Goal: Communication & Community: Answer question/provide support

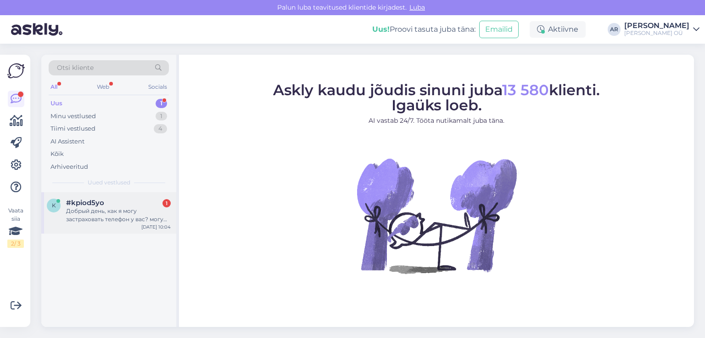
click at [129, 204] on div "#kpiod5yo 1" at bounding box center [118, 202] width 105 height 8
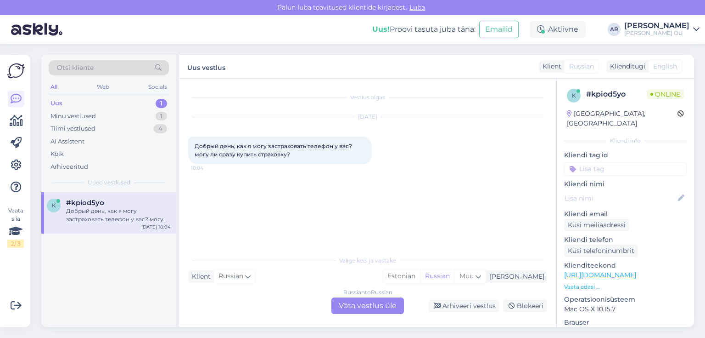
click at [345, 302] on div "Russian to Russian Võta vestlus üle" at bounding box center [368, 305] width 73 height 17
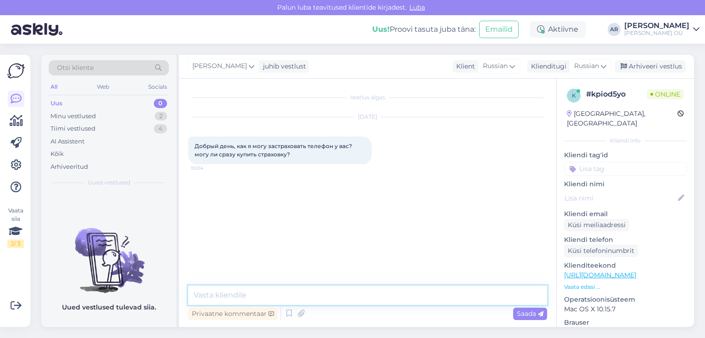
click at [292, 298] on textarea at bounding box center [367, 294] width 359 height 19
type textarea "М"
type textarea "Х"
type textarea "Здравствуйте, можно купить дополнительную гарантию"
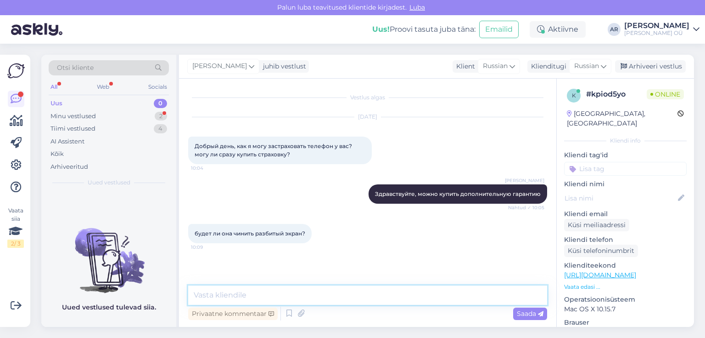
click at [281, 301] on textarea at bounding box center [367, 294] width 359 height 19
click at [281, 302] on textarea at bounding box center [367, 294] width 359 height 19
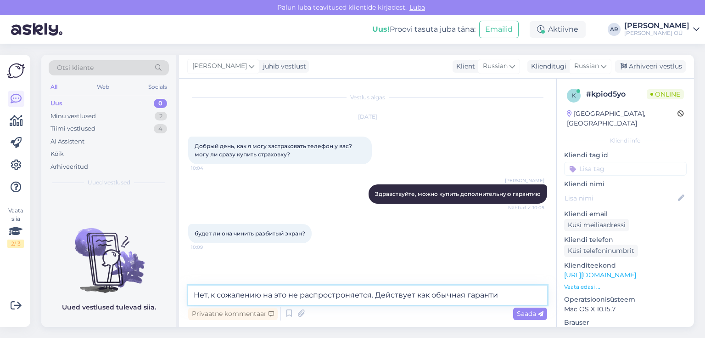
type textarea "Нет, к сожалению на это не распростроняется. Действует как обычная гарантия"
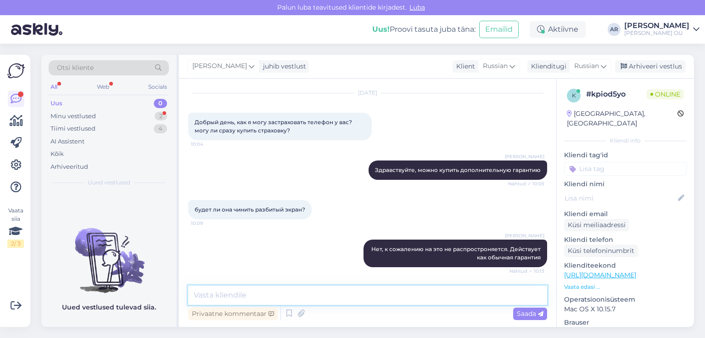
scroll to position [80, 0]
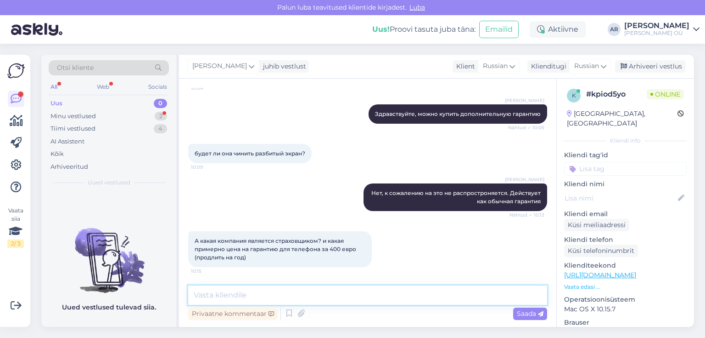
click at [310, 287] on textarea at bounding box center [367, 294] width 359 height 19
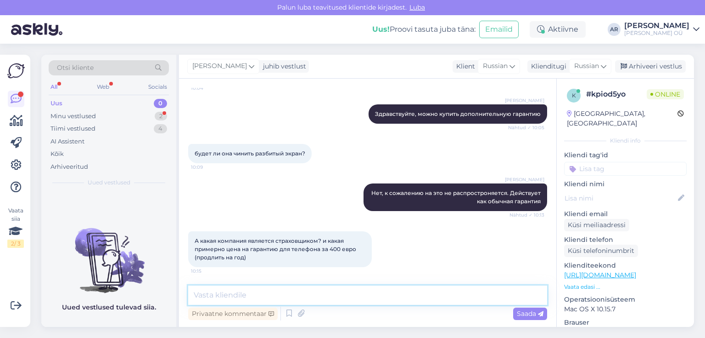
click at [310, 287] on textarea at bounding box center [367, 294] width 359 height 19
click at [602, 270] on link "[URL][DOMAIN_NAME]" at bounding box center [600, 274] width 72 height 8
click at [266, 299] on textarea at bounding box center [367, 294] width 359 height 19
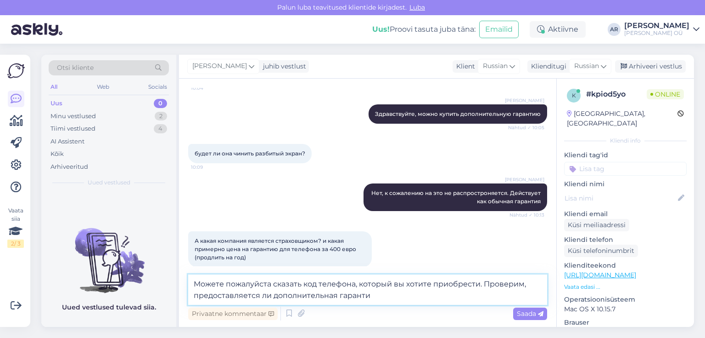
type textarea "Можете пожалуйста сказать код телефона, который вы хотите приобрести. Проверим,…"
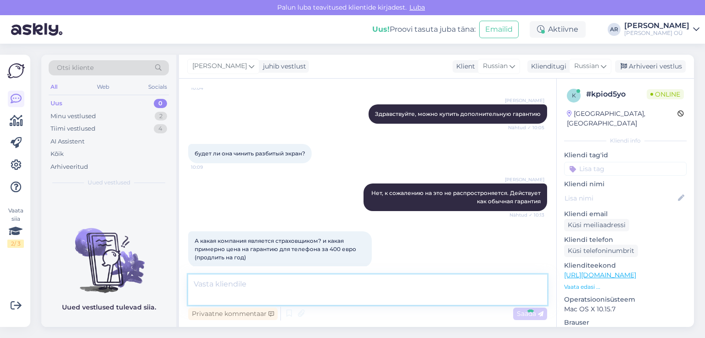
scroll to position [136, 0]
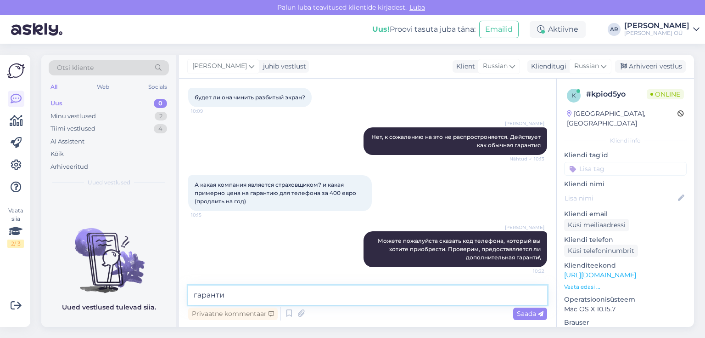
type textarea "гарантия"
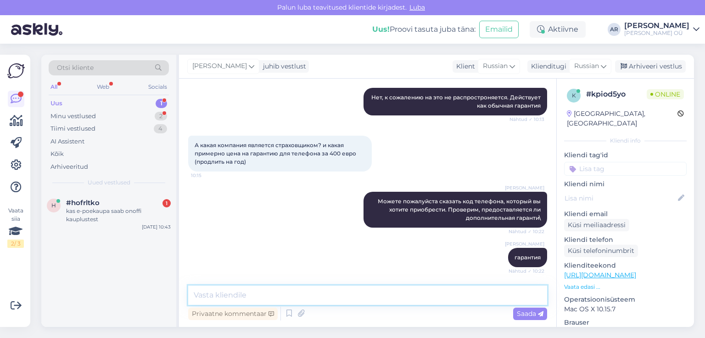
scroll to position [215, 0]
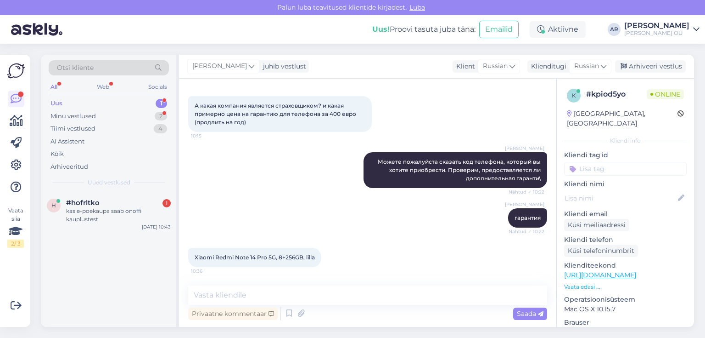
click at [306, 252] on div "Xiaomi Redmi Note 14 Pro 5G, 8+256GB, lilla 10:36" at bounding box center [254, 257] width 133 height 19
click at [300, 259] on span "Xiaomi Redmi Note 14 Pro 5G, 8+256GB, lilla" at bounding box center [255, 256] width 120 height 7
copy div "Xiaomi Redmi Note 14 Pro 5G, 8+256GB, lilla 10:36"
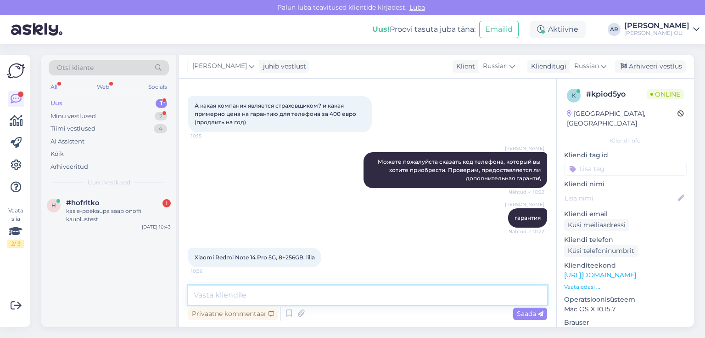
click at [290, 293] on textarea at bounding box center [367, 294] width 359 height 19
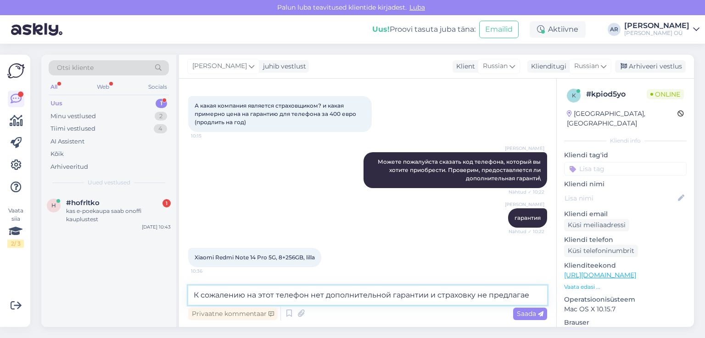
type textarea "К сожалению на этот телефон нет дополнительной гарантии и страховку не предлага…"
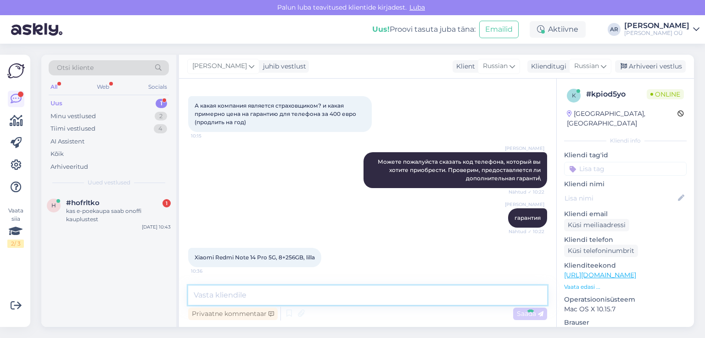
scroll to position [263, 0]
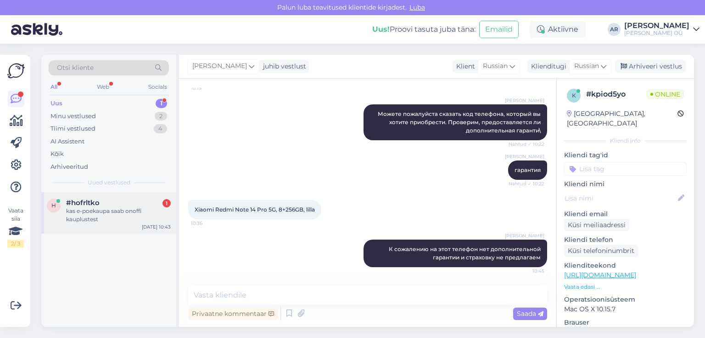
click at [118, 207] on div "kas e-poekaupa saab onoffi kauplustest" at bounding box center [118, 215] width 105 height 17
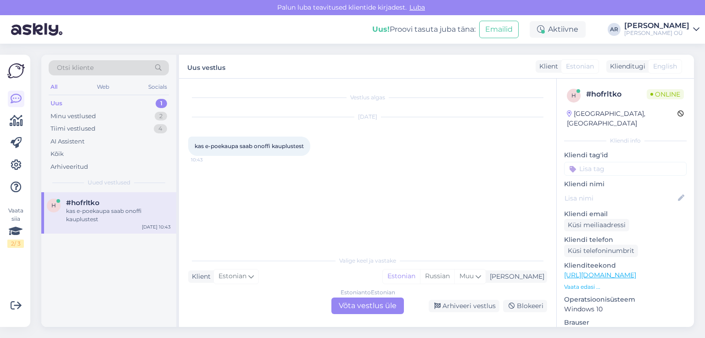
click at [367, 304] on div "Estonian to Estonian Võta vestlus üle" at bounding box center [368, 305] width 73 height 17
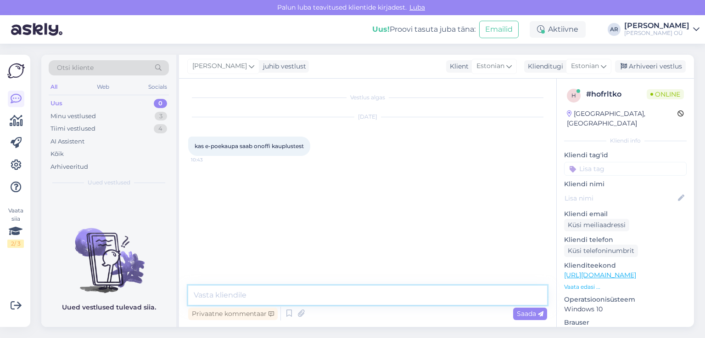
click at [288, 287] on textarea at bounding box center [367, 294] width 359 height 19
type textarea "[PERSON_NAME]"
type textarea "Tere! Sõltub toodest"
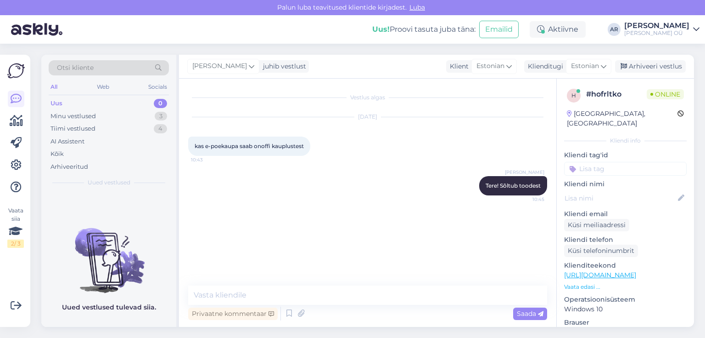
click at [574, 270] on link "[URL][DOMAIN_NAME]" at bounding box center [600, 274] width 72 height 8
click at [301, 298] on textarea at bounding box center [367, 294] width 359 height 19
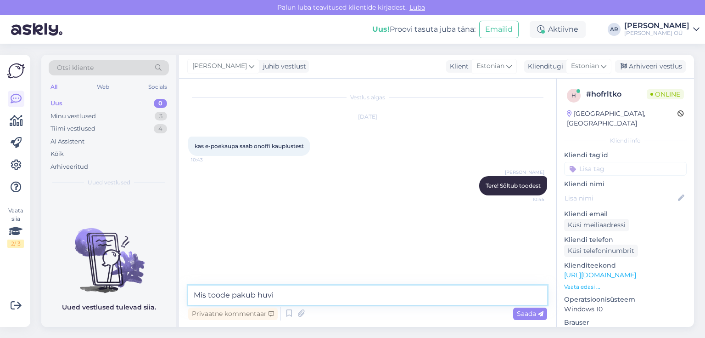
type textarea "Mis toode pakub huvi?"
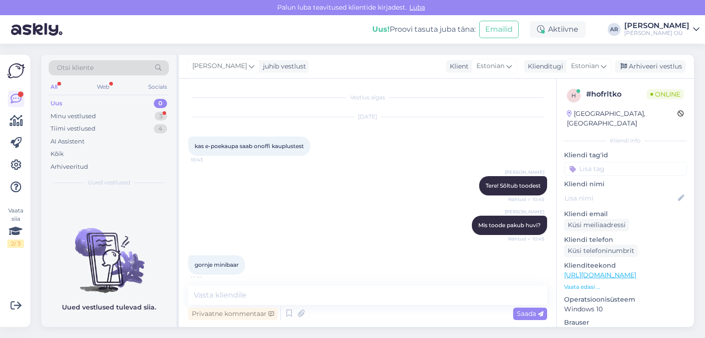
scroll to position [7, 0]
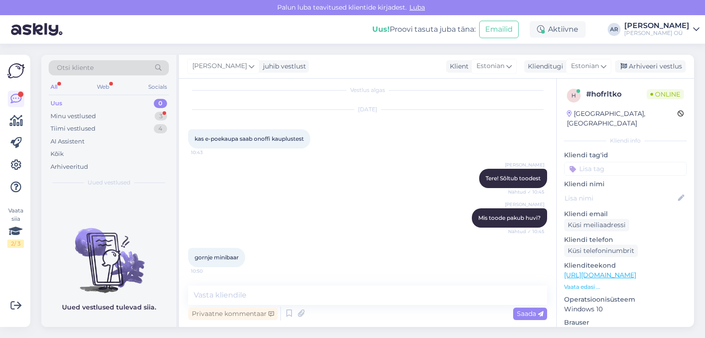
click at [608, 270] on link "[URL][DOMAIN_NAME]" at bounding box center [600, 274] width 72 height 8
click at [356, 300] on textarea at bounding box center [367, 294] width 359 height 19
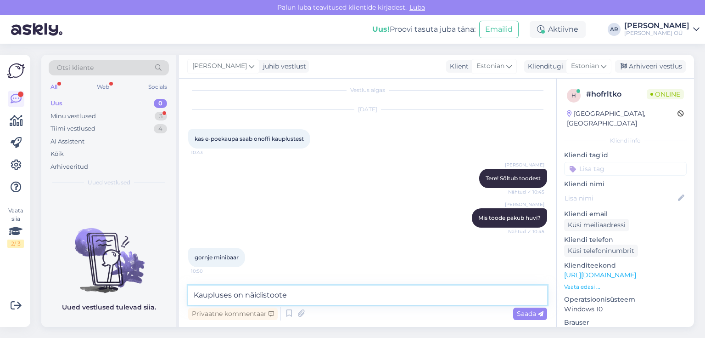
type textarea "Kaupluses on näidistooted"
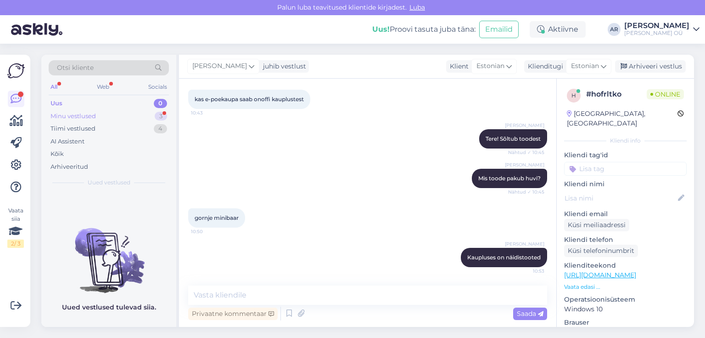
click at [139, 114] on div "Minu vestlused 3" at bounding box center [109, 116] width 120 height 13
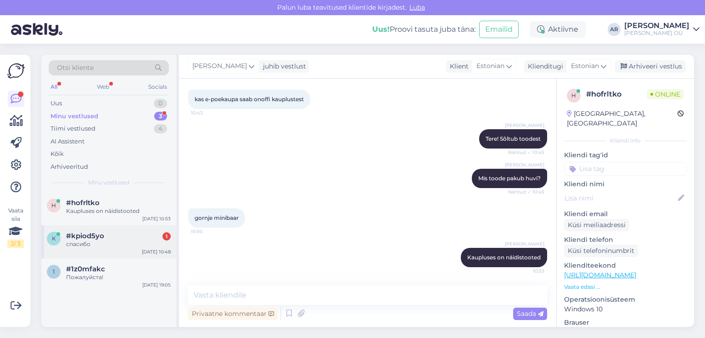
click at [143, 247] on div "спасибо" at bounding box center [118, 244] width 105 height 8
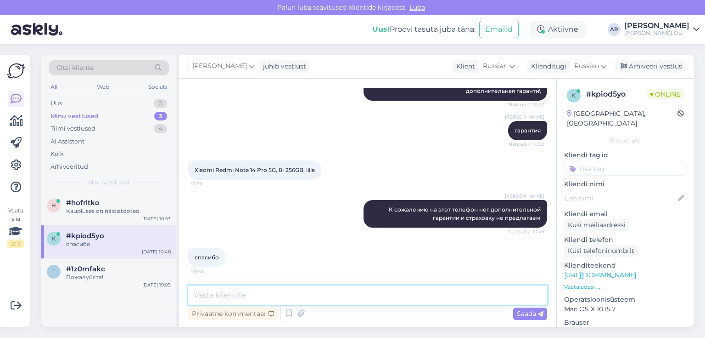
click at [273, 289] on textarea at bounding box center [367, 294] width 359 height 19
type textarea "Пожалуйста!"
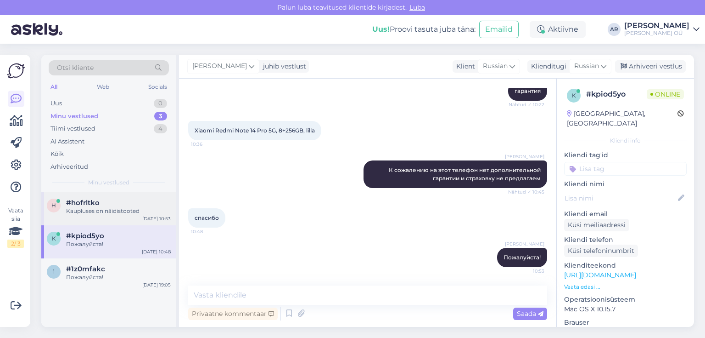
click at [85, 202] on span "#hofrltko" at bounding box center [83, 202] width 34 height 8
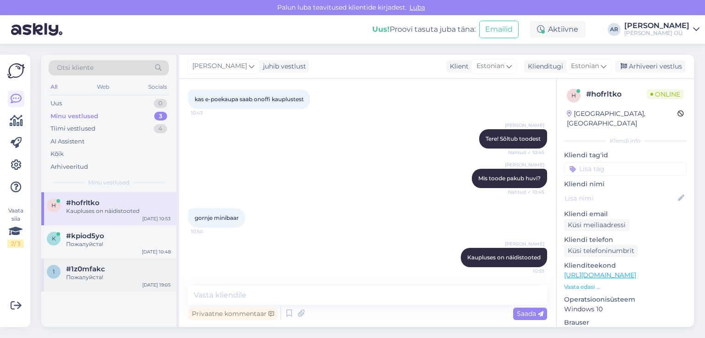
click at [123, 272] on div "#1z0mfakc" at bounding box center [118, 269] width 105 height 8
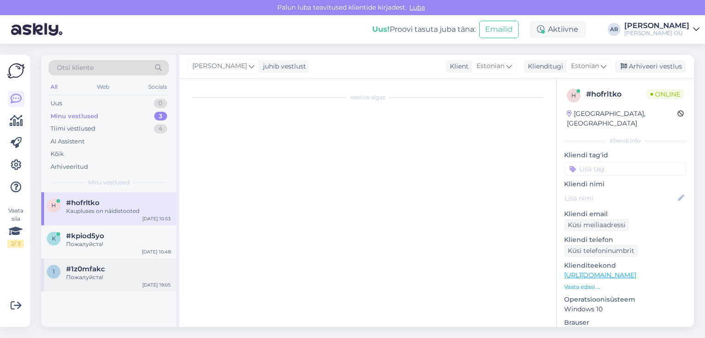
scroll to position [483, 0]
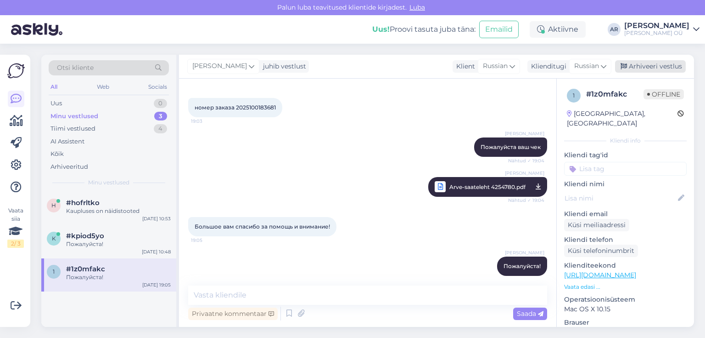
click at [649, 68] on div "Arhiveeri vestlus" at bounding box center [650, 66] width 71 height 12
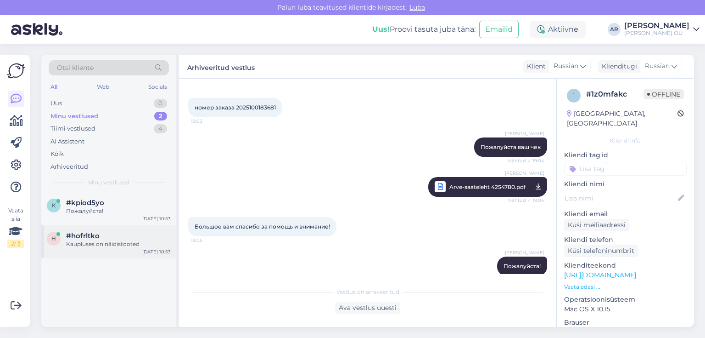
click at [138, 230] on div "h #hofrltko Kaupluses on näidistooted [DATE] 10:53" at bounding box center [108, 241] width 135 height 33
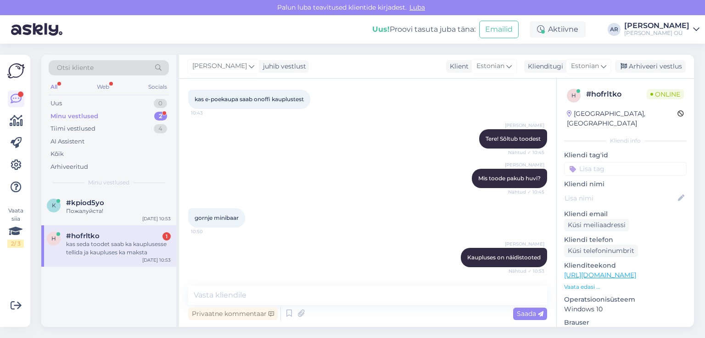
scroll to position [95, 0]
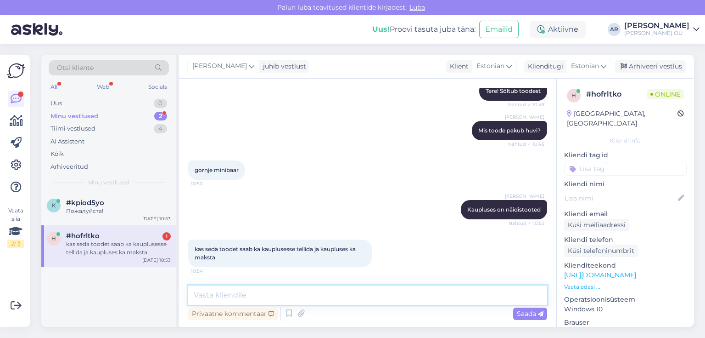
click at [298, 287] on textarea at bounding box center [367, 294] width 359 height 19
click at [298, 288] on textarea at bounding box center [367, 294] width 359 height 19
type textarea "у"
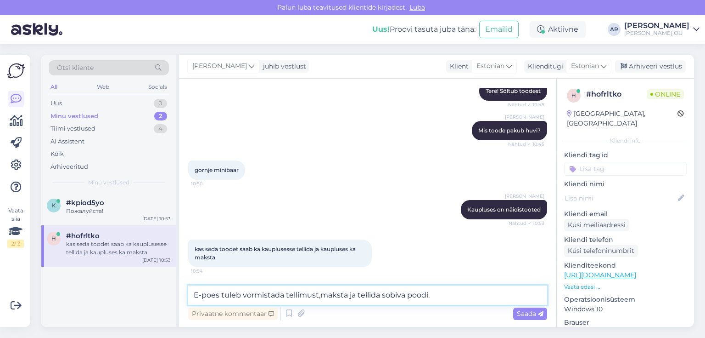
click at [463, 296] on textarea "E-poes tuleb vormistada tellimust,maksta ja tellida sobiva poodi." at bounding box center [367, 294] width 359 height 19
type textarea "E-poes tuleb vormistada tellimust,maksta ja tellida sobiva poodi."
paste textarea "E-poes tuleb vormistada tellimus, maksta ja tellimus suunata sobivasse poodi."
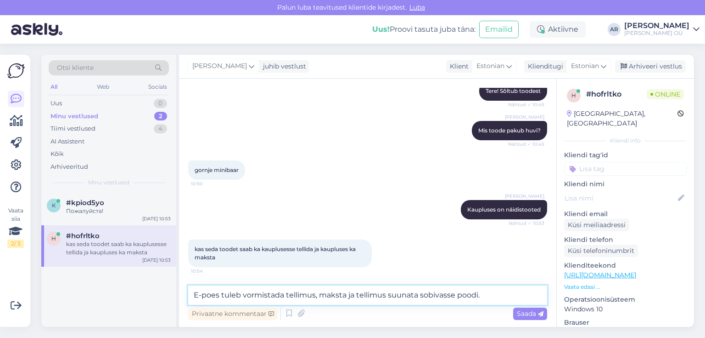
drag, startPoint x: 386, startPoint y: 295, endPoint x: 370, endPoint y: 296, distance: 15.6
click at [370, 296] on textarea "E-poes tuleb vormistada tellimus, maksta ja tellimus suunata sobivasse poodi." at bounding box center [367, 294] width 359 height 19
drag, startPoint x: 410, startPoint y: 295, endPoint x: 380, endPoint y: 298, distance: 29.5
click at [380, 298] on textarea "E-poes tuleb vormistada tellimus, maksta ja tellida suunata sobivasse poodi." at bounding box center [367, 294] width 359 height 19
type textarea "E-poes tuleb vormistada tellimus, maksta ja tellida sobivasse poodi."
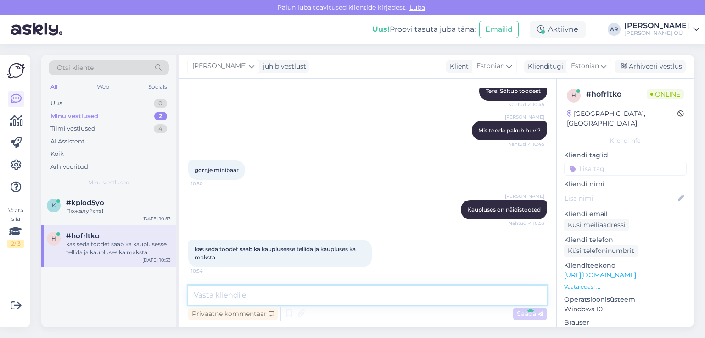
scroll to position [142, 0]
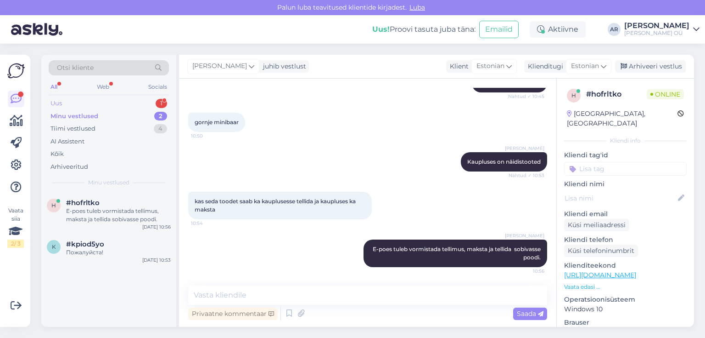
click at [111, 102] on div "Uus 1" at bounding box center [109, 103] width 120 height 13
click at [140, 218] on div "Сколько будет стоить доставка до квартиры в городе [GEOGRAPHIC_DATA] на 4 этаж.…" at bounding box center [118, 215] width 105 height 17
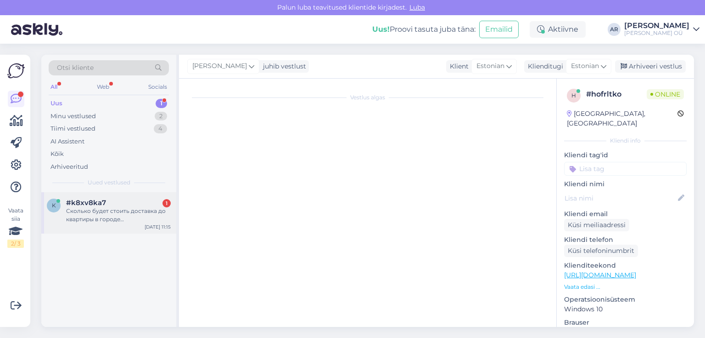
scroll to position [0, 0]
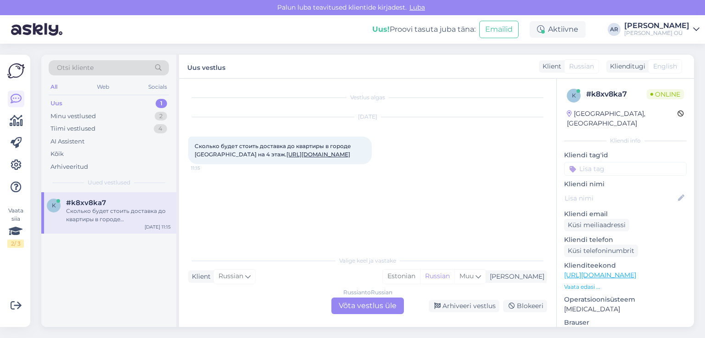
click at [358, 309] on div "Russian to Russian Võta vestlus üle" at bounding box center [368, 305] width 73 height 17
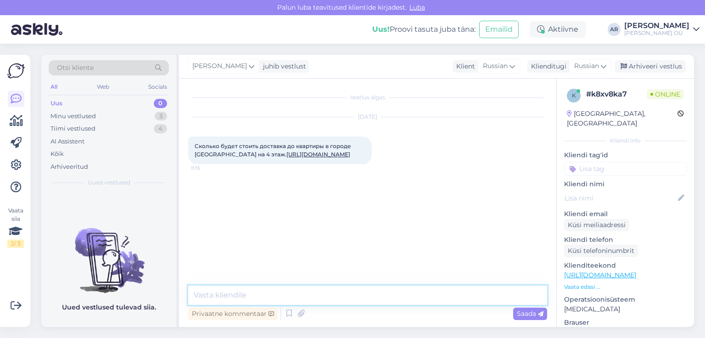
click at [325, 288] on textarea at bounding box center [367, 294] width 359 height 19
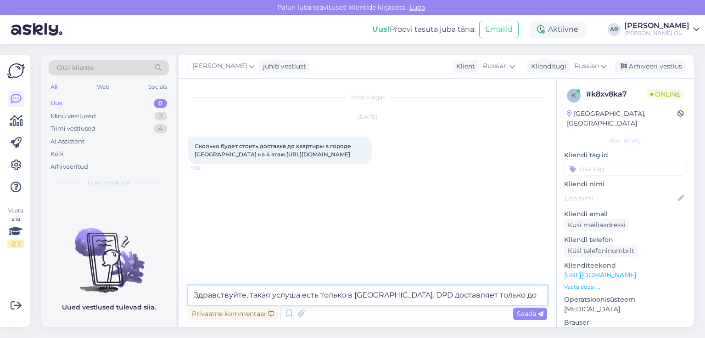
type textarea "Здравствуйте, такая услуша есть только в [GEOGRAPHIC_DATA]. DPD доставляет толь…"
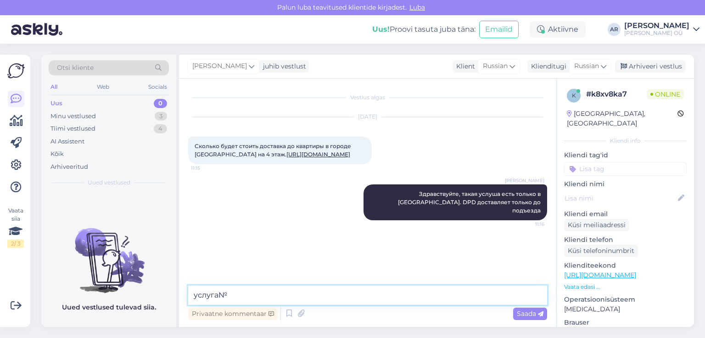
type textarea "услуга"
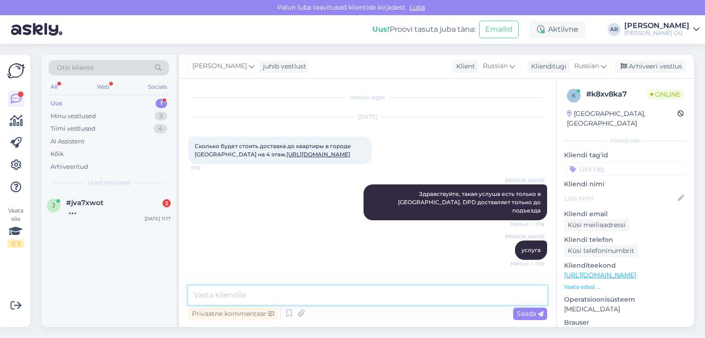
scroll to position [57, 0]
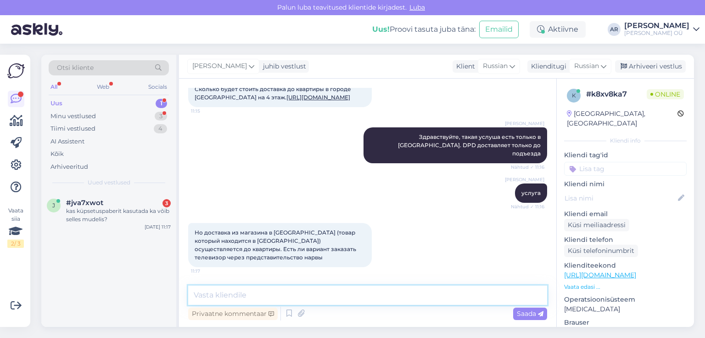
click at [417, 300] on textarea at bounding box center [367, 294] width 359 height 19
click at [403, 293] on textarea at bounding box center [367, 294] width 359 height 19
click at [403, 295] on textarea at bounding box center [367, 294] width 359 height 19
type textarea "Т"
type textarea "М"
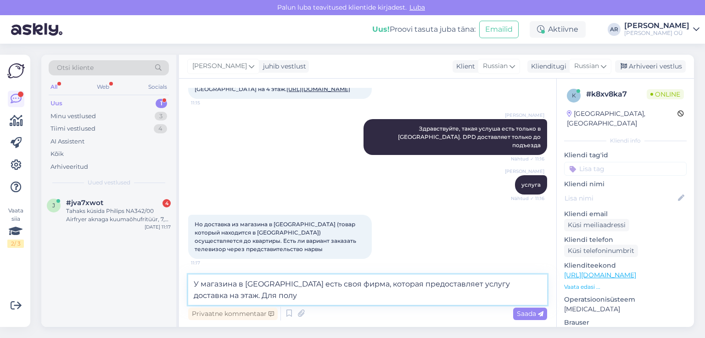
scroll to position [68, 0]
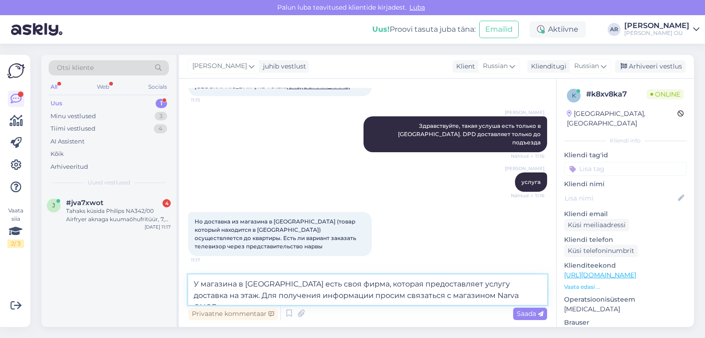
type textarea "У магазина в [GEOGRAPHIC_DATA] есть своя фирма, которая предоставляет услугу до…"
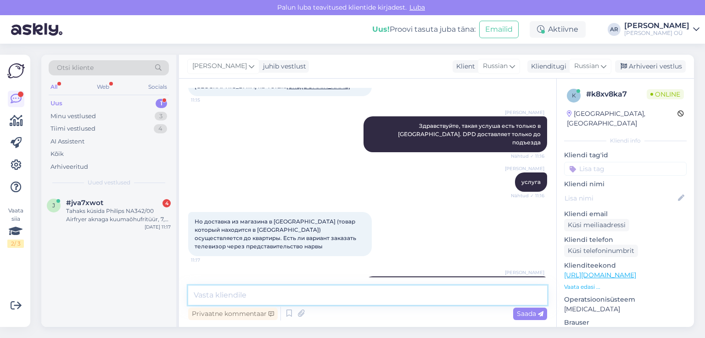
scroll to position [113, 0]
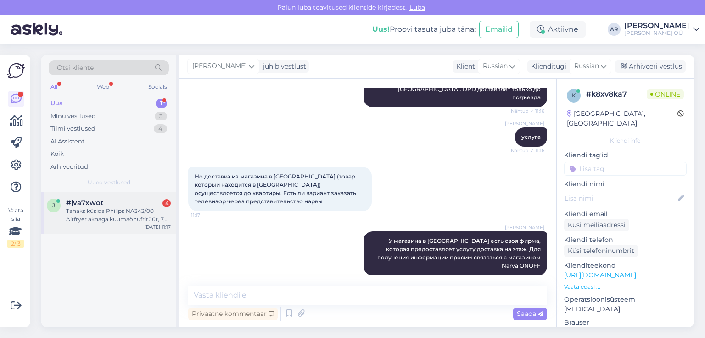
click at [107, 228] on div "j #jva7xwot 4 Tahaks küsida Philips NA342/00 Airfryer aknaga kuumaõhufritüür, 7…" at bounding box center [108, 212] width 135 height 41
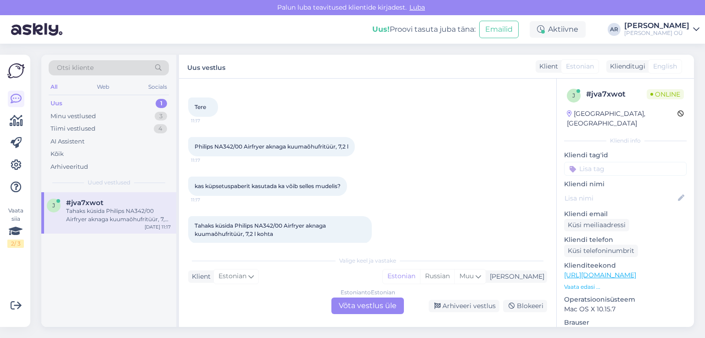
scroll to position [50, 0]
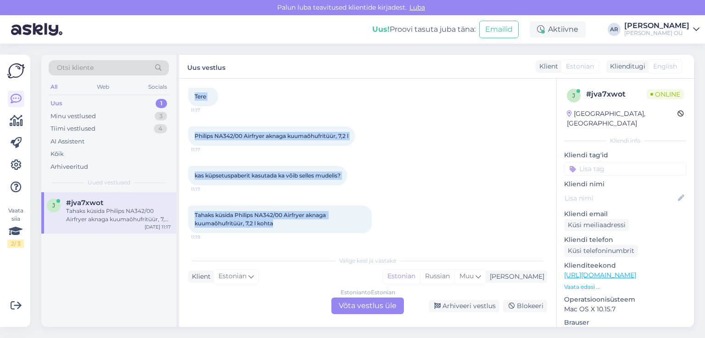
drag, startPoint x: 338, startPoint y: 227, endPoint x: 186, endPoint y: 98, distance: 199.1
click at [186, 98] on div "Vestlus algas [DATE] Tere 11:17 Philips NA342/00 Airfryer aknaga kuumaõhufritüü…" at bounding box center [367, 203] width 377 height 248
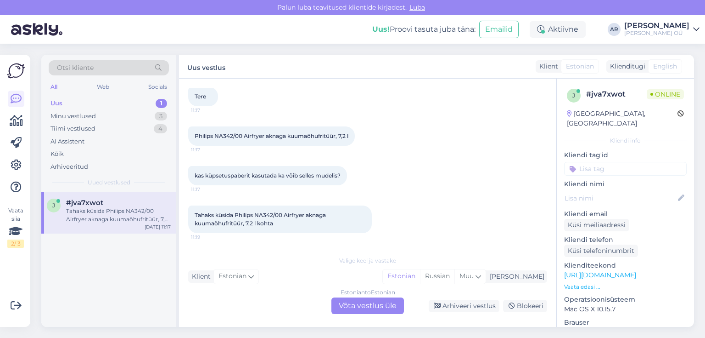
click at [380, 308] on div "Estonian to Estonian Võta vestlus üle" at bounding box center [368, 305] width 73 height 17
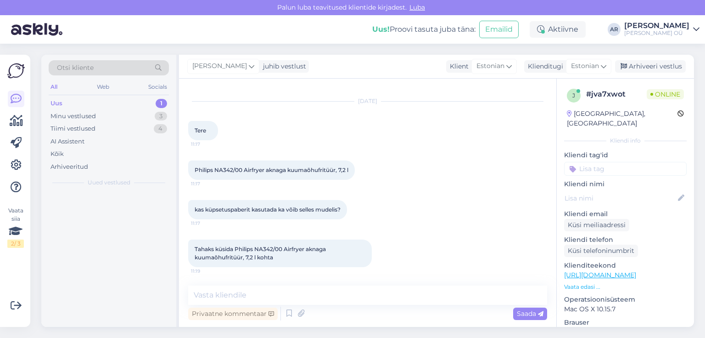
scroll to position [16, 0]
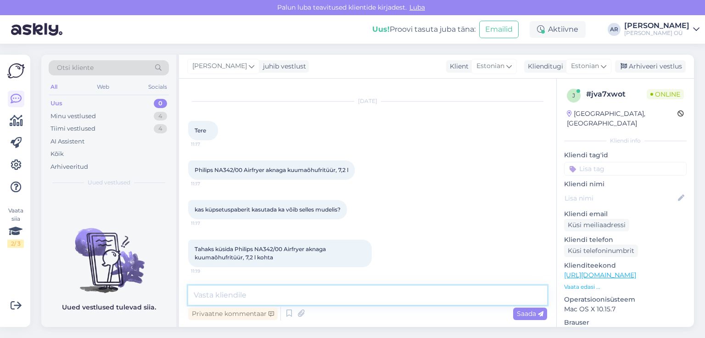
click at [324, 291] on textarea at bounding box center [367, 294] width 359 height 19
type textarea "Tere!"
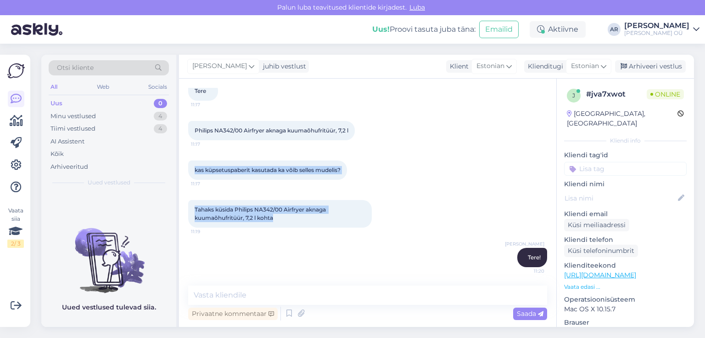
drag, startPoint x: 311, startPoint y: 220, endPoint x: 190, endPoint y: 164, distance: 133.6
click at [190, 164] on div "Vestlus algas [DATE] Tere 11:17 Philips NA342/00 Airfryer aknaga kuumaõhufritüü…" at bounding box center [371, 182] width 367 height 189
copy div "kas küpsetuspaberit kasutada ka võib selles mudelis? 11:17 Tahaks küsida Philip…"
click at [285, 307] on icon at bounding box center [289, 313] width 11 height 14
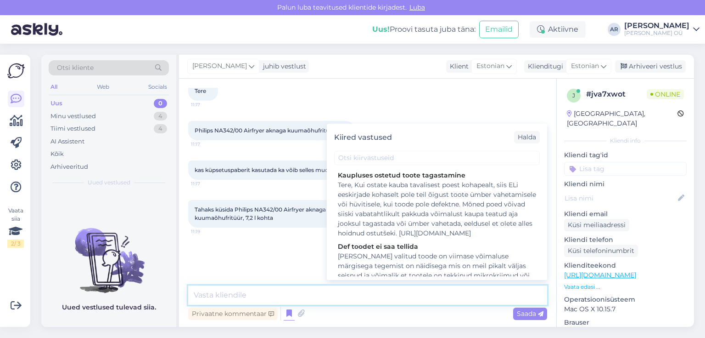
click at [289, 293] on textarea at bounding box center [367, 294] width 359 height 19
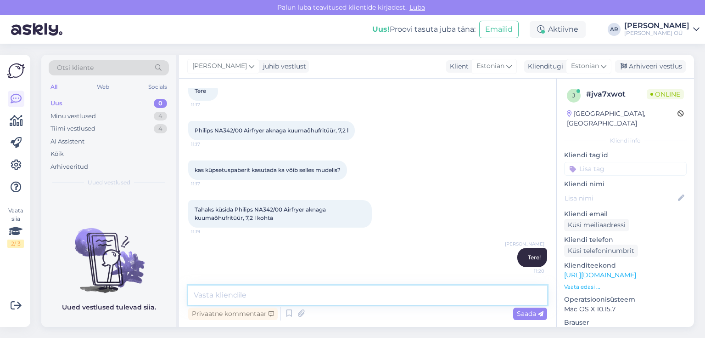
paste textarea "Philips ei soovita selles mudelis kasutada küpsetuspaberit (või kergeid paberto…"
type textarea "Philips ei soovita selles mudelis kasutada küpsetuspaberit (või kergeid paberto…"
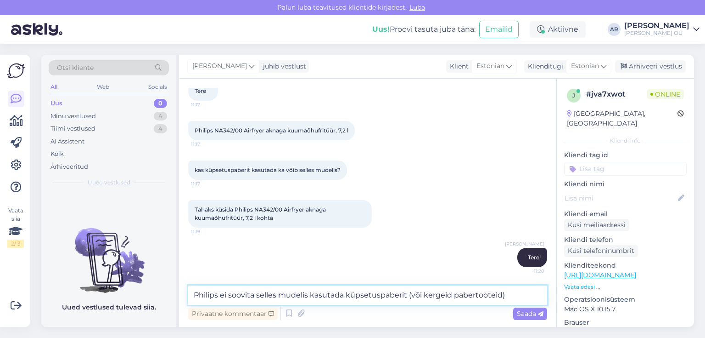
click at [503, 298] on textarea "Philips ei soovita selles mudelis kasutada küpsetuspaberit (või kergeid paberto…" at bounding box center [367, 294] width 359 height 19
click at [520, 298] on textarea "Philips ei soovita selles mudelis kasutada küpsetuspaberit (või kergeid paberto…" at bounding box center [367, 294] width 359 height 19
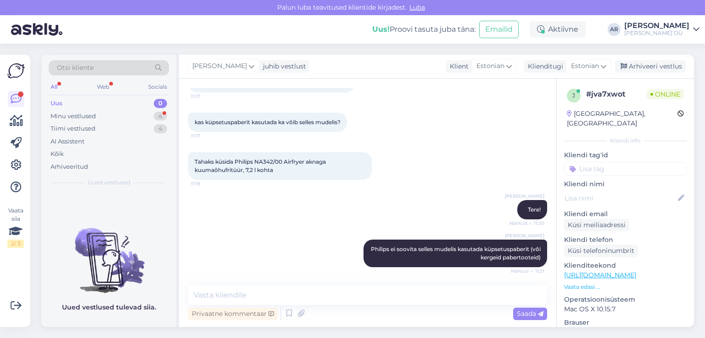
scroll to position [142, 0]
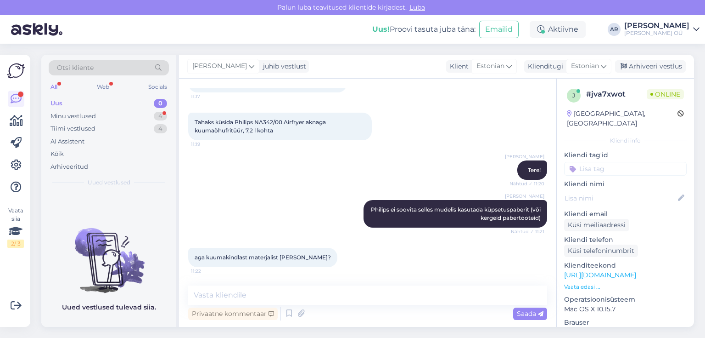
click at [265, 263] on div "aga kuumakindlast materjalist [PERSON_NAME]? 11:22" at bounding box center [262, 257] width 149 height 19
click at [265, 257] on span "aga kuumakindlast materjalist [PERSON_NAME]?" at bounding box center [263, 256] width 136 height 7
copy div "aga kuumakindlast materjalist [PERSON_NAME]? 11:22"
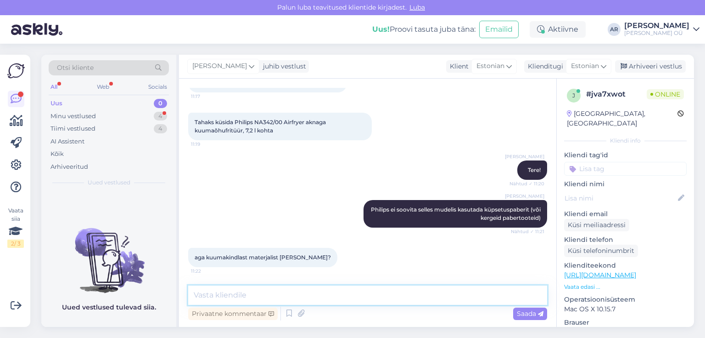
click at [200, 298] on textarea at bounding box center [367, 294] width 359 height 19
paste textarea "Jah — Philips NA342/00 Airfryer mudelis tohib kasutada kuumakindlast materjalis…"
type textarea "Jah — Philips NA342/00 Airfryer mudelis tohib kasutada kuumakindlast materjalis…"
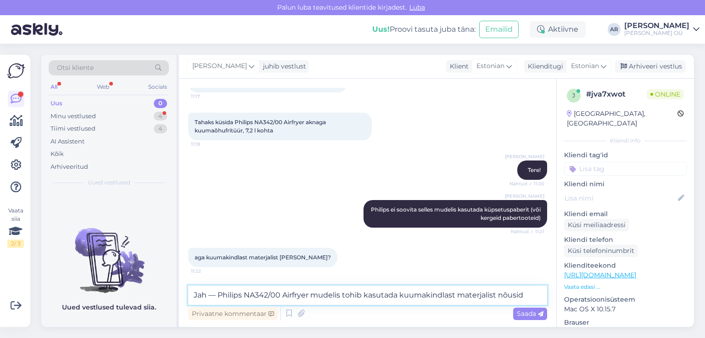
click at [524, 293] on textarea "Jah — Philips NA342/00 Airfryer mudelis tohib kasutada kuumakindlast materjalis…" at bounding box center [367, 294] width 359 height 19
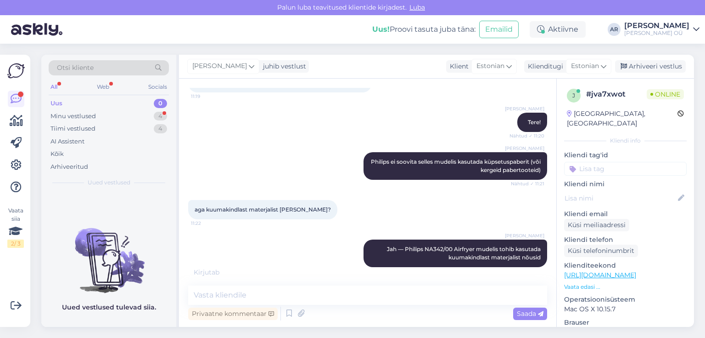
scroll to position [230, 0]
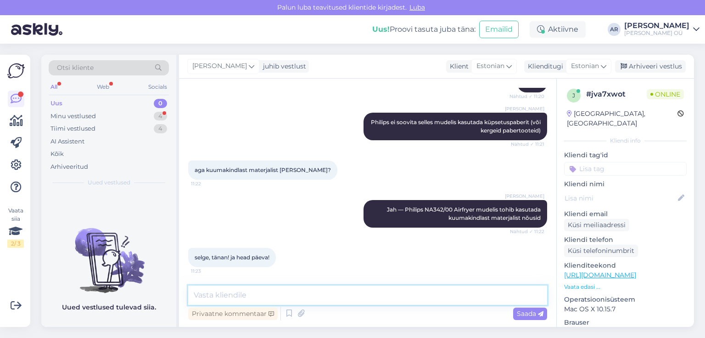
click at [415, 303] on textarea at bounding box center [367, 294] width 359 height 19
click at [416, 298] on textarea at bounding box center [367, 294] width 359 height 19
type textarea "Palun! Teilegi!"
